Goal: Find specific page/section: Find specific page/section

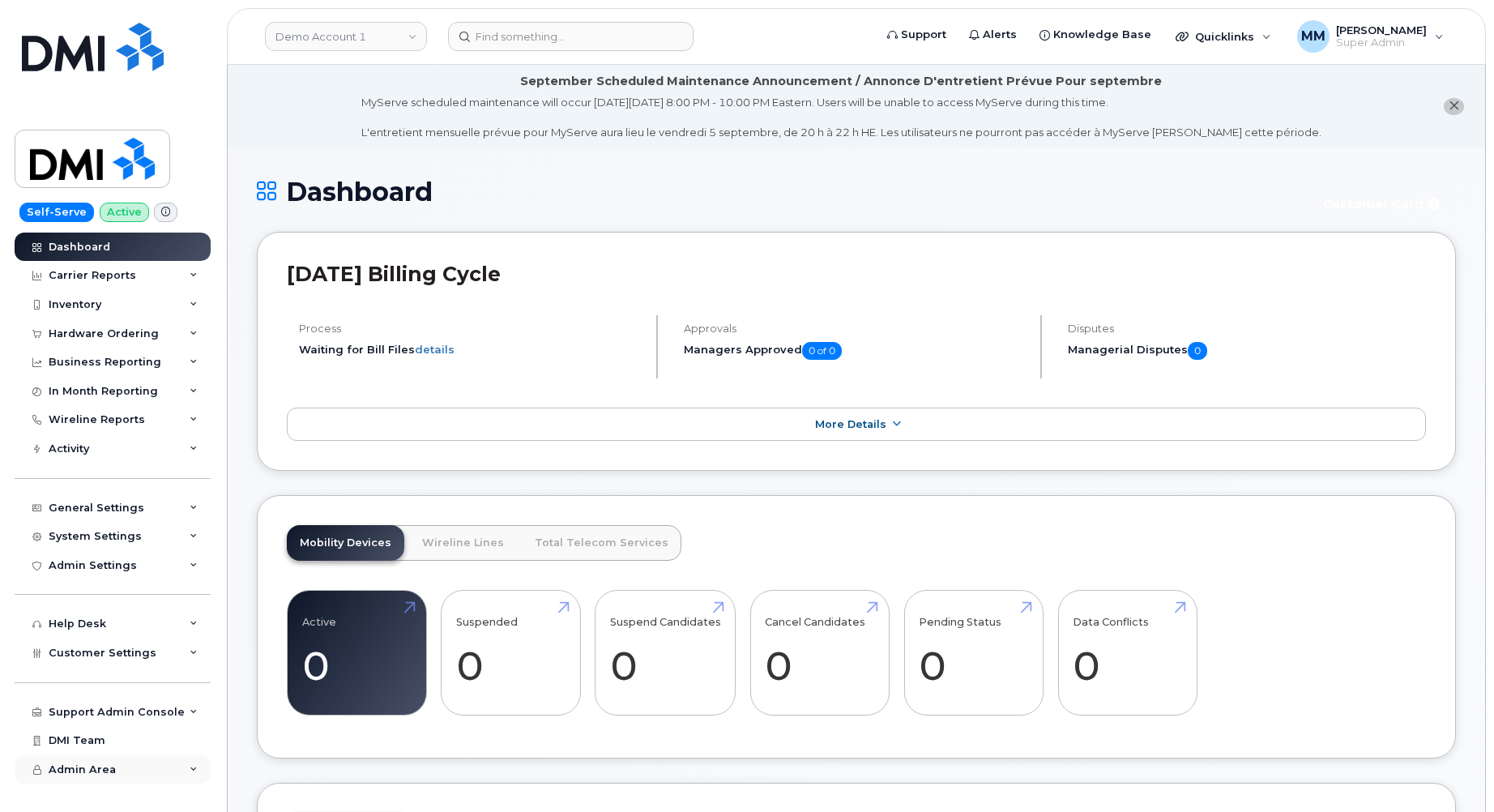
click at [131, 773] on div "Admin Area" at bounding box center [113, 769] width 196 height 29
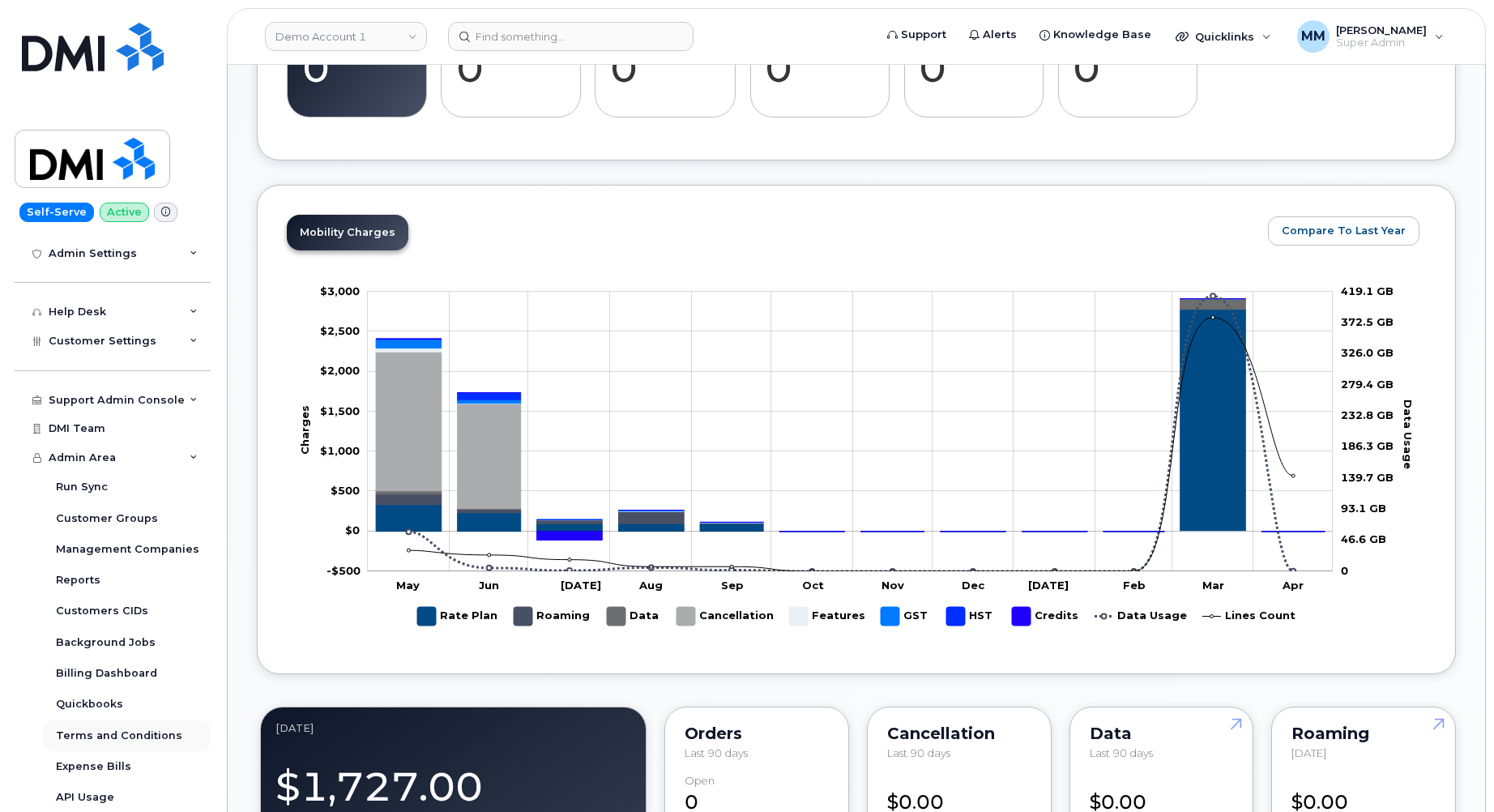
scroll to position [648, 0]
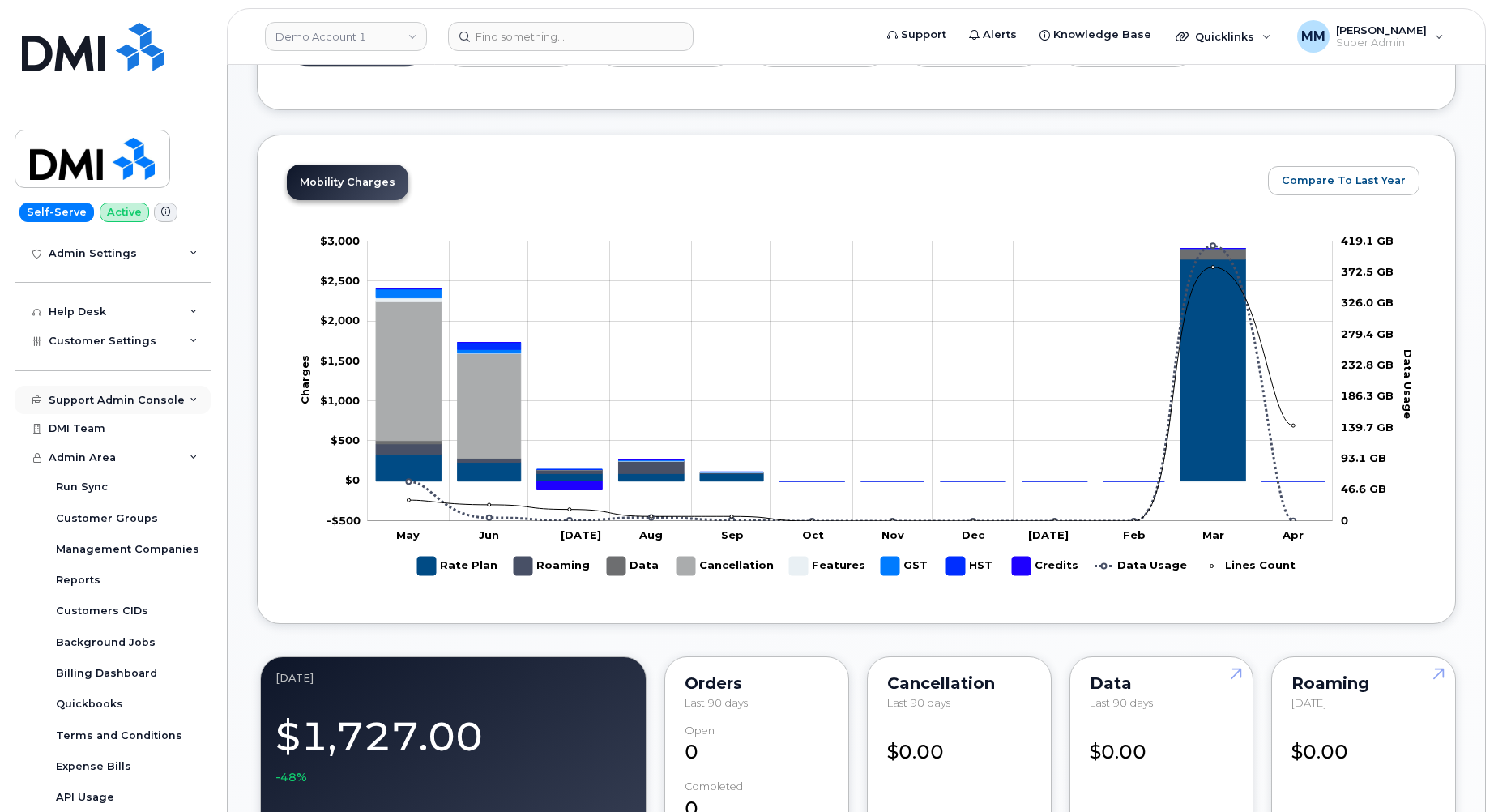
click at [189, 404] on div "Support Admin Console" at bounding box center [113, 400] width 196 height 29
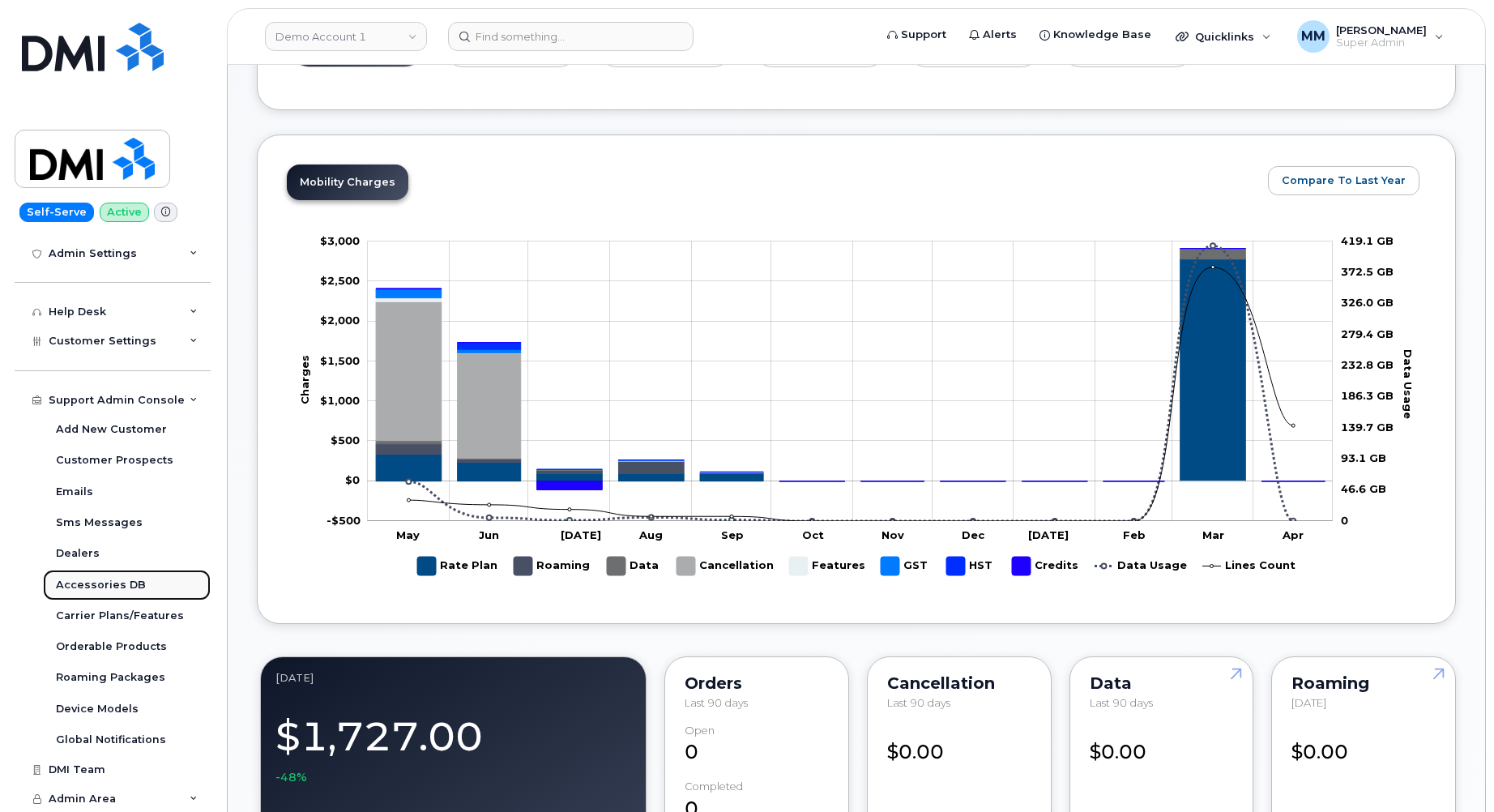
click at [128, 588] on div "Accessories DB" at bounding box center [101, 584] width 90 height 14
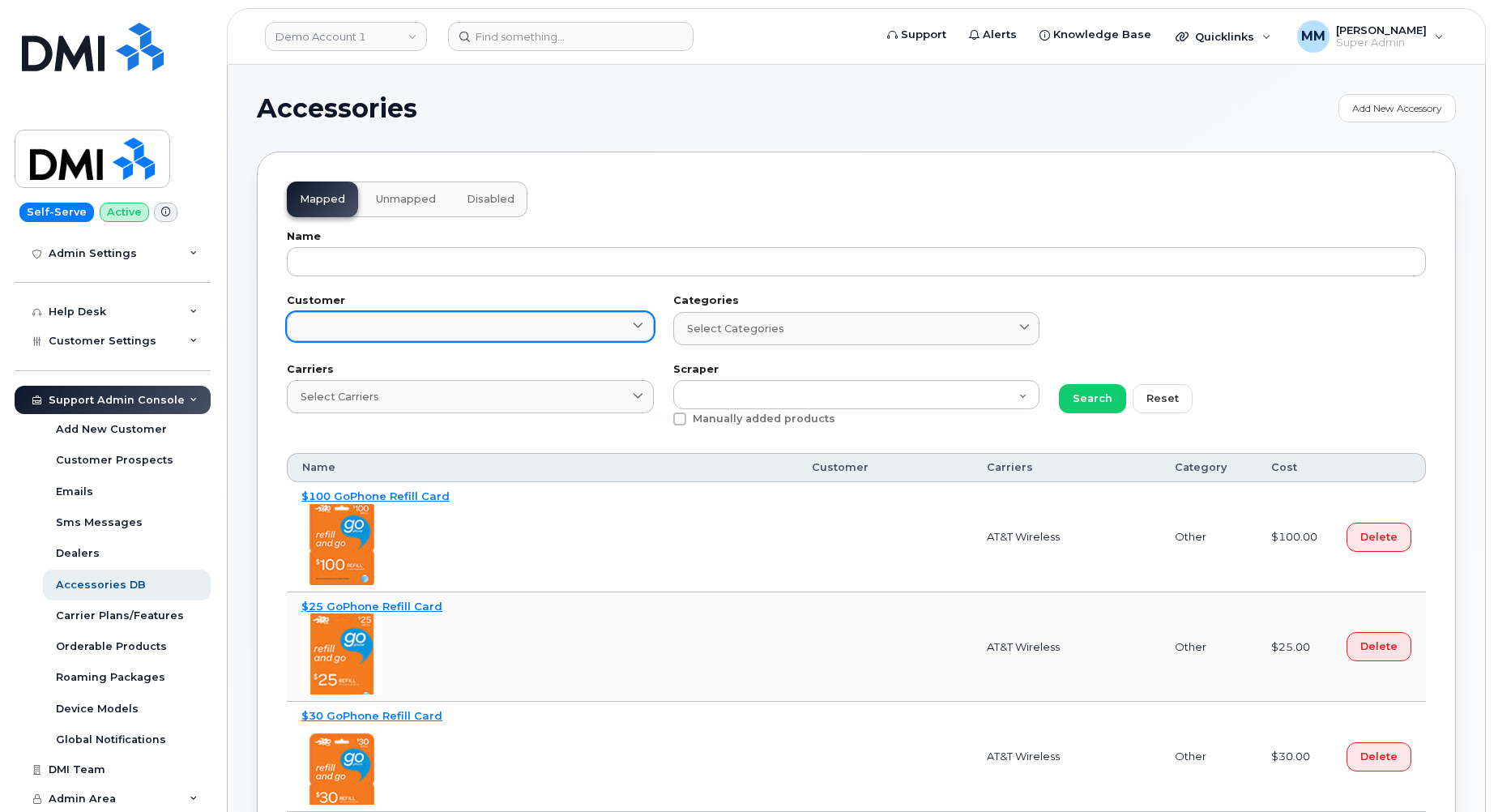
click at [347, 319] on link at bounding box center [470, 327] width 367 height 29
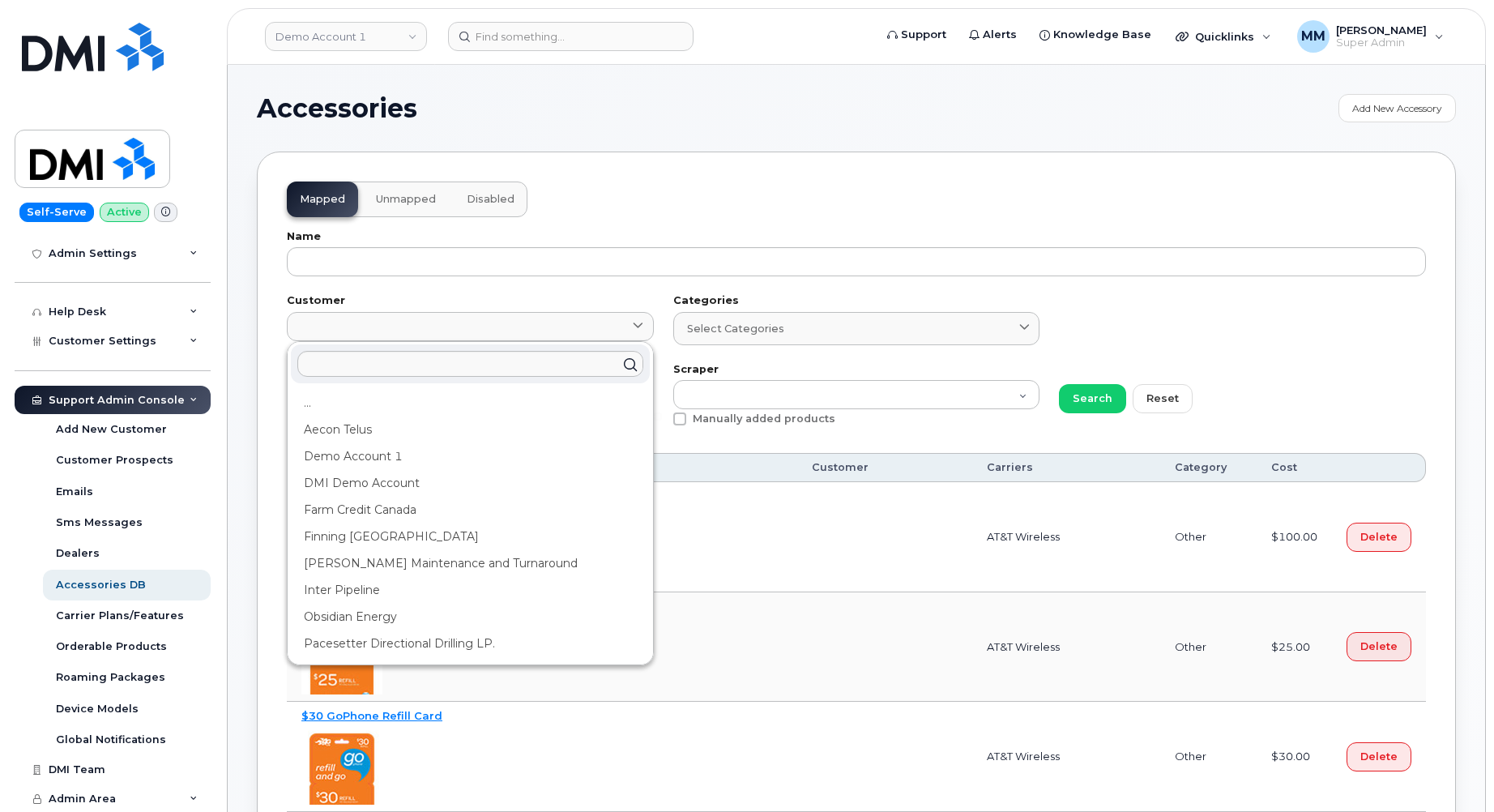
click at [359, 536] on div "Finning [GEOGRAPHIC_DATA]" at bounding box center [470, 536] width 359 height 26
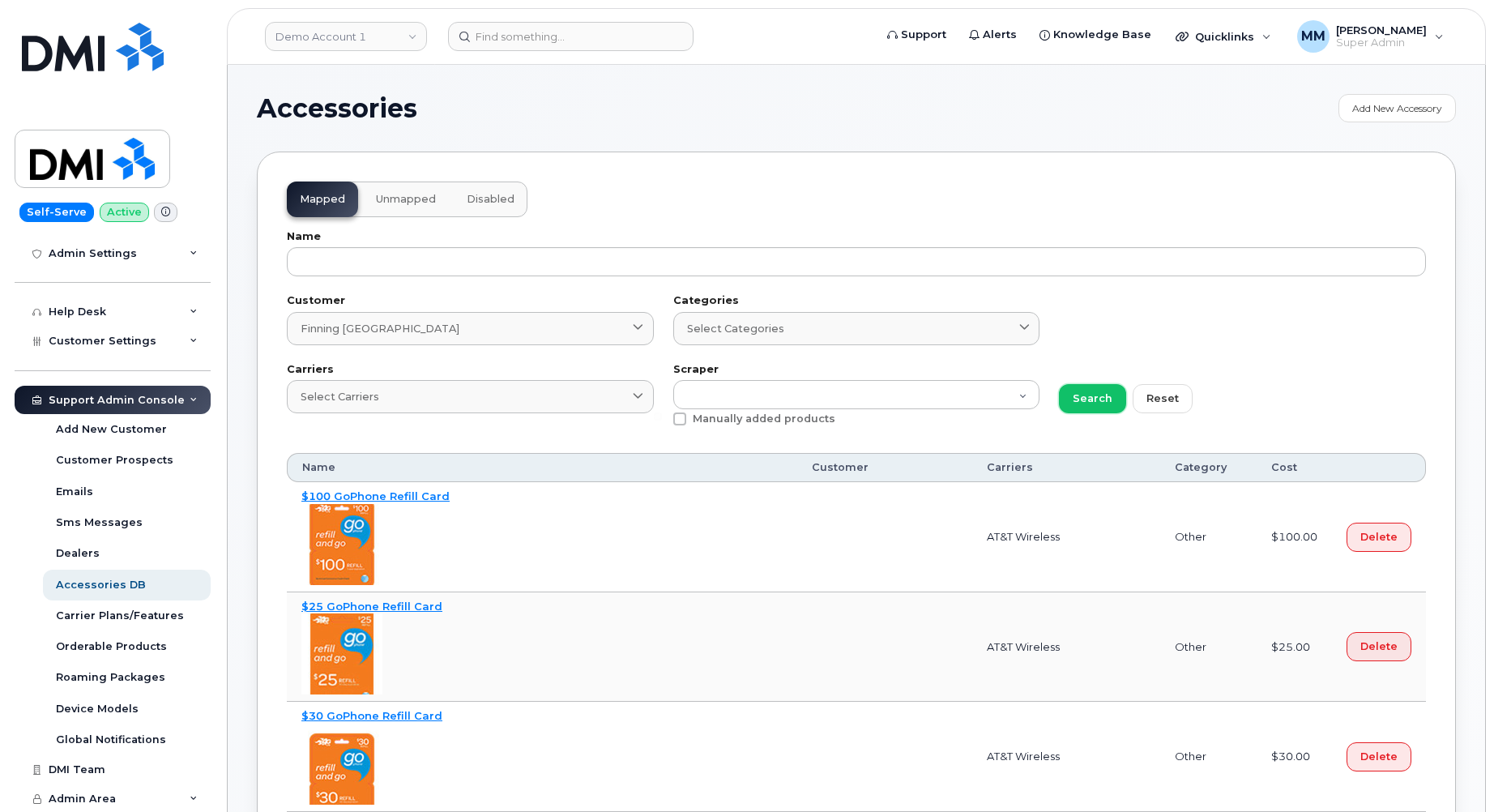
click at [1086, 406] on span "Search" at bounding box center [1092, 398] width 40 height 15
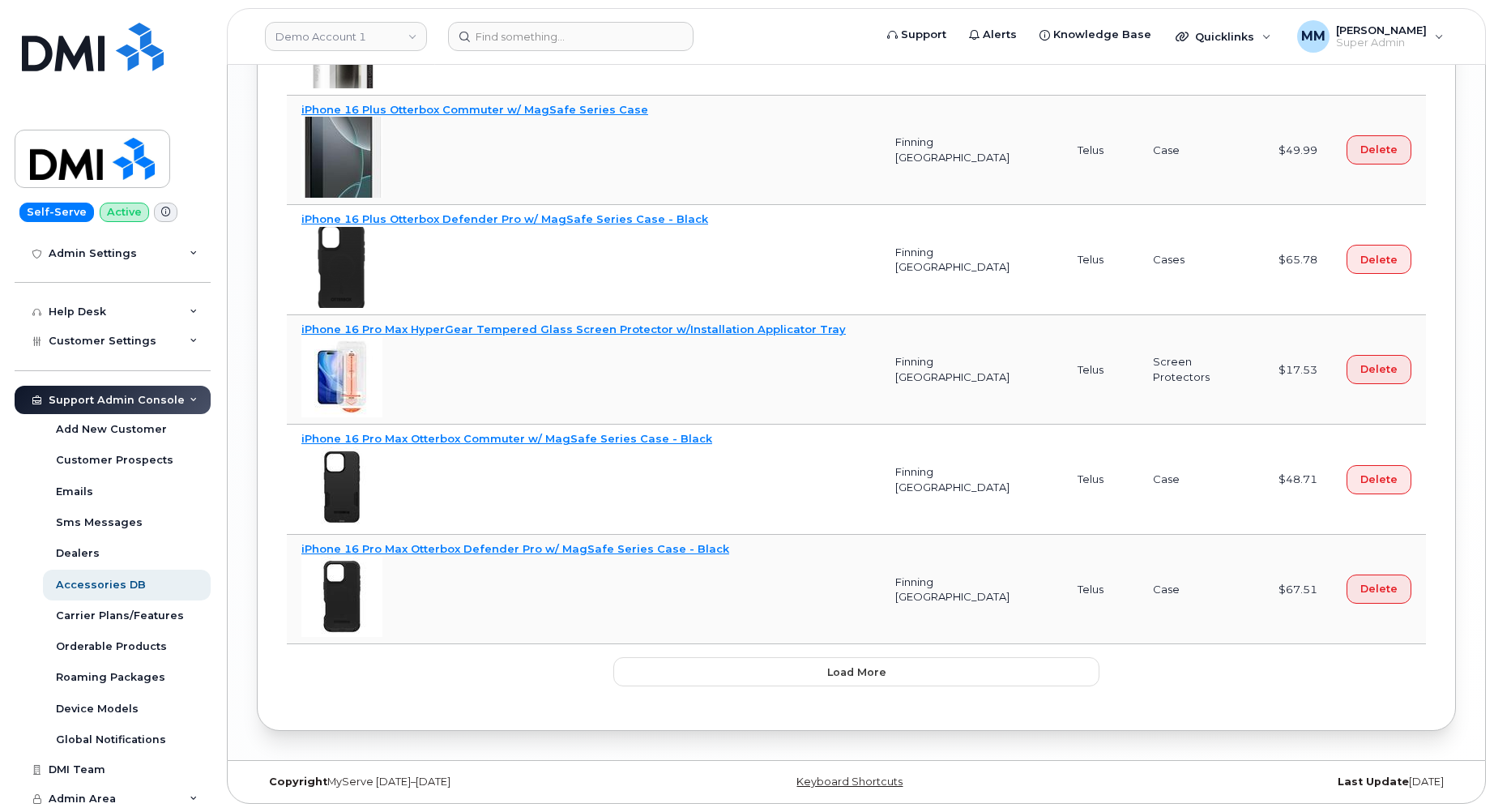
scroll to position [2997, 0]
click at [674, 676] on button "Load more" at bounding box center [857, 671] width 486 height 29
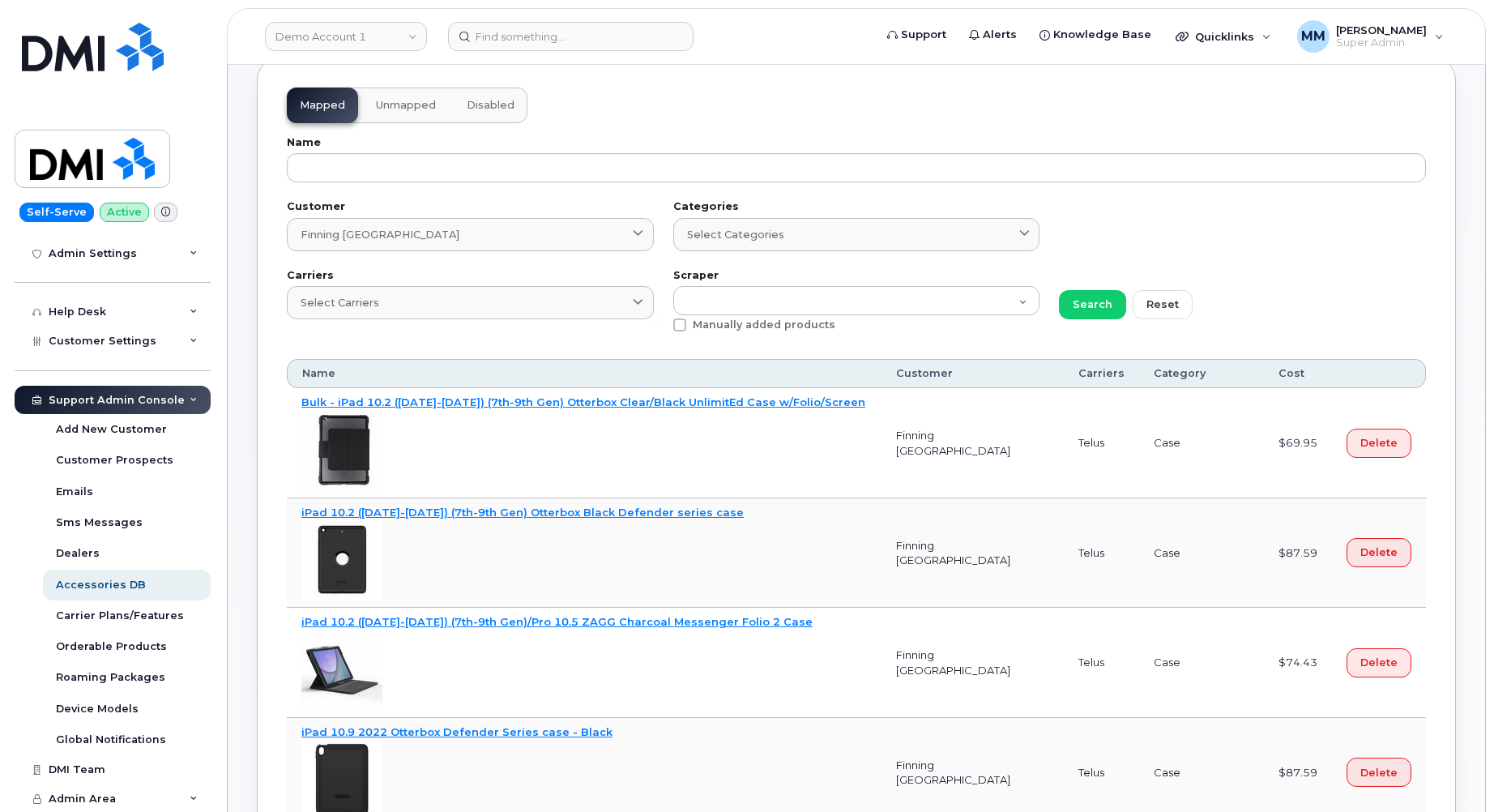
scroll to position [0, 0]
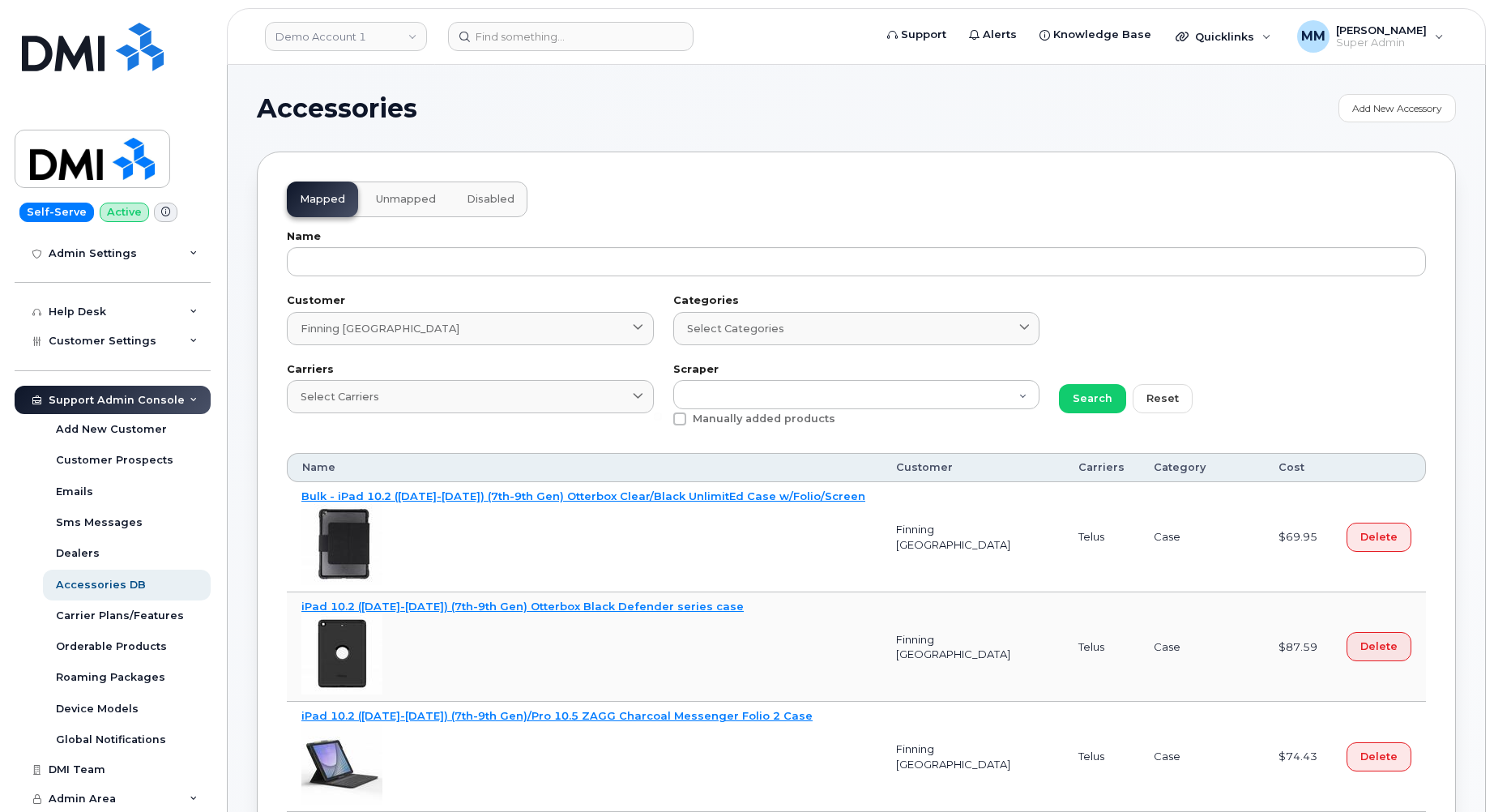
click at [403, 201] on span "Unmapped" at bounding box center [406, 199] width 60 height 13
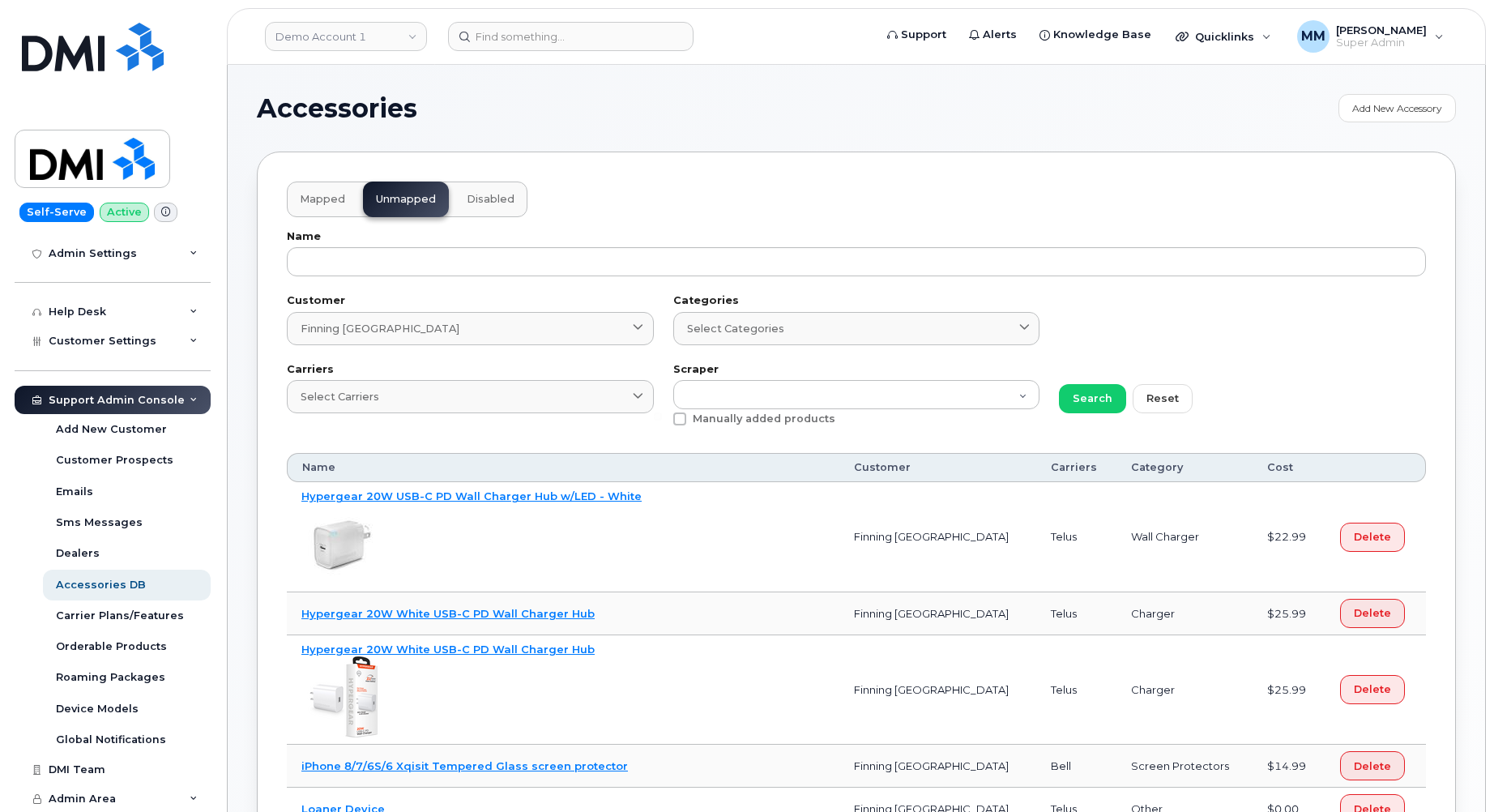
click at [504, 204] on span "Disabled" at bounding box center [491, 199] width 48 height 13
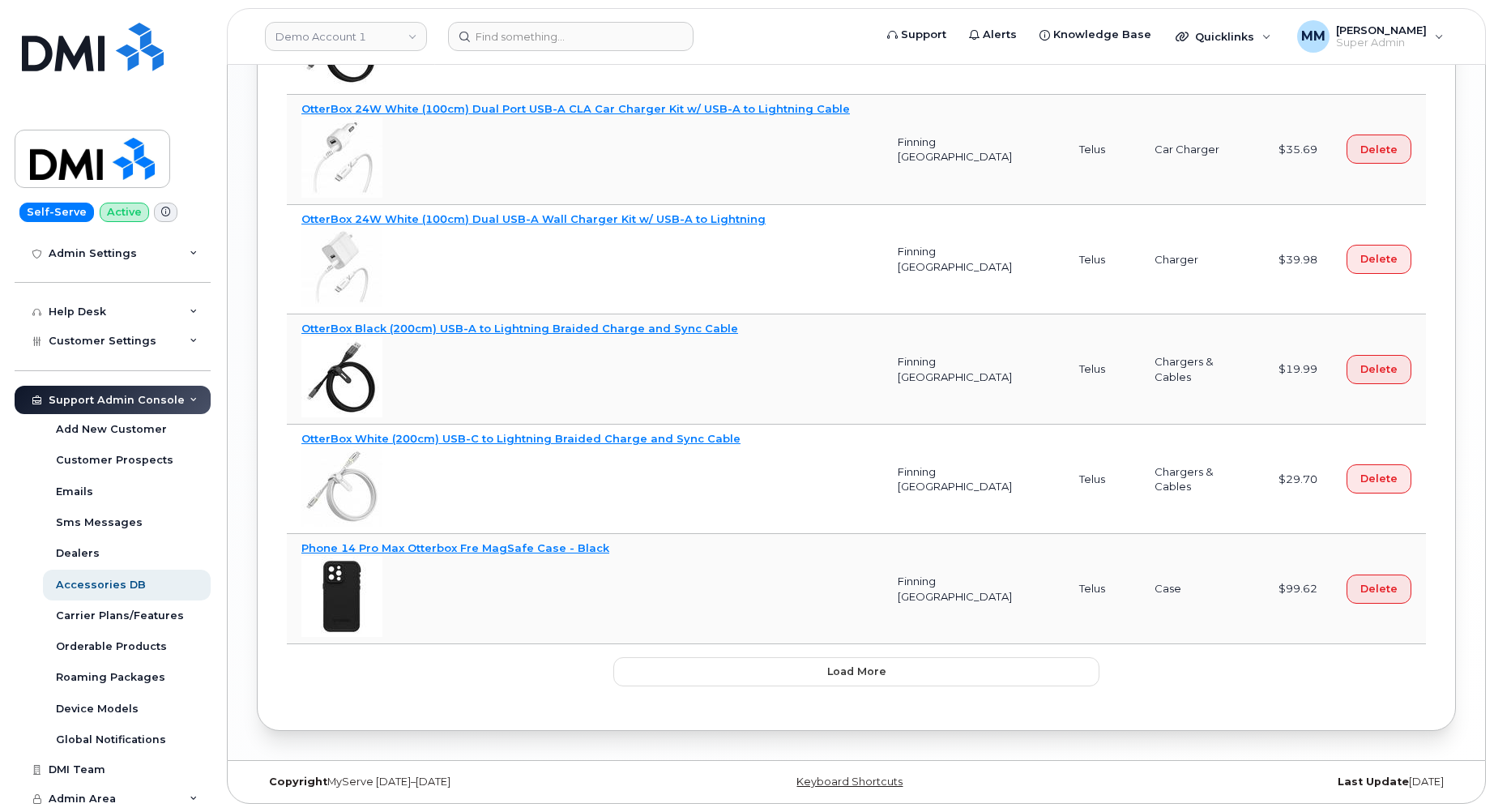
scroll to position [2268, 0]
click at [670, 686] on button "Load more" at bounding box center [857, 671] width 486 height 29
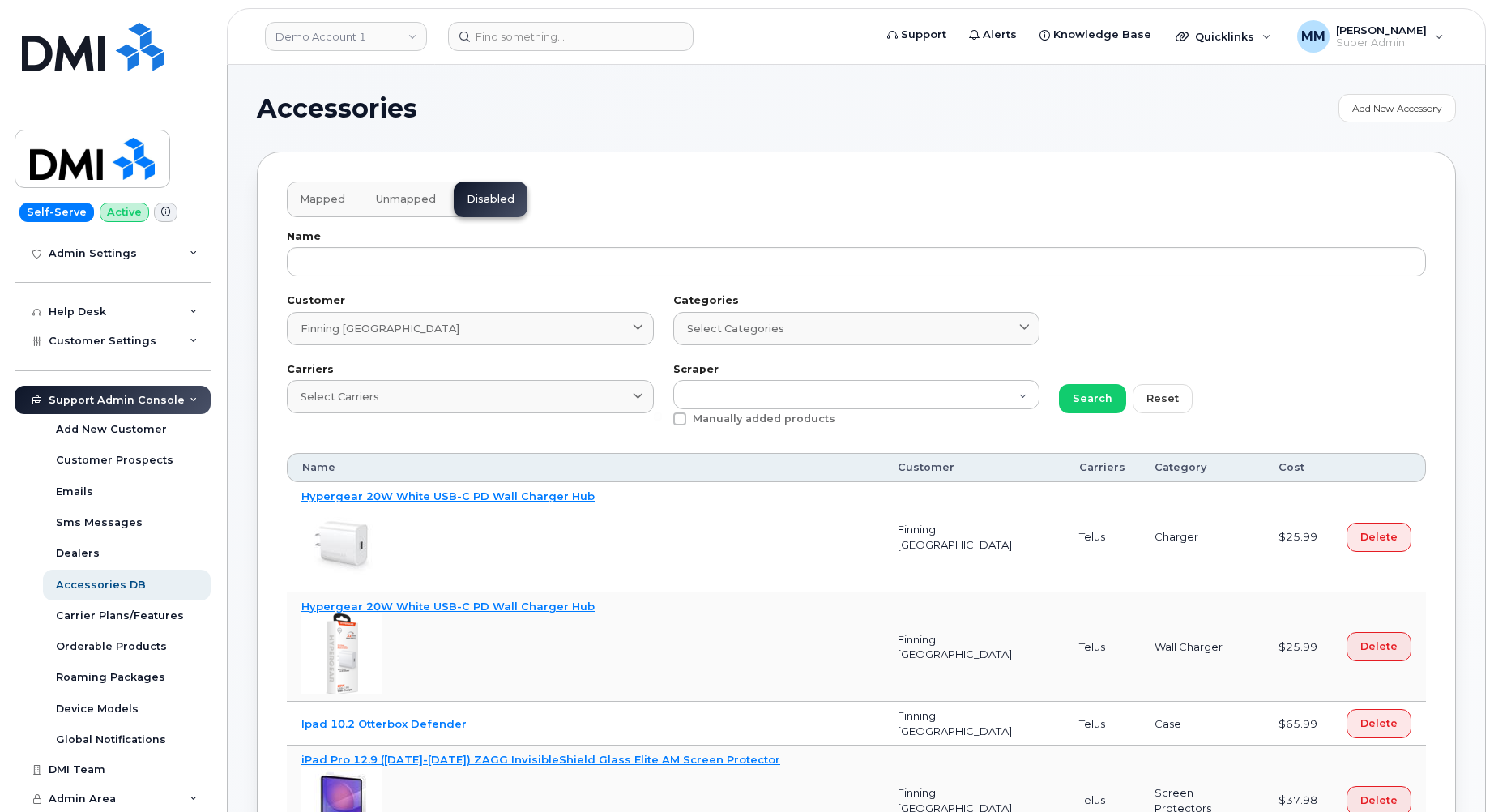
scroll to position [0, 0]
